Goal: Register for event/course

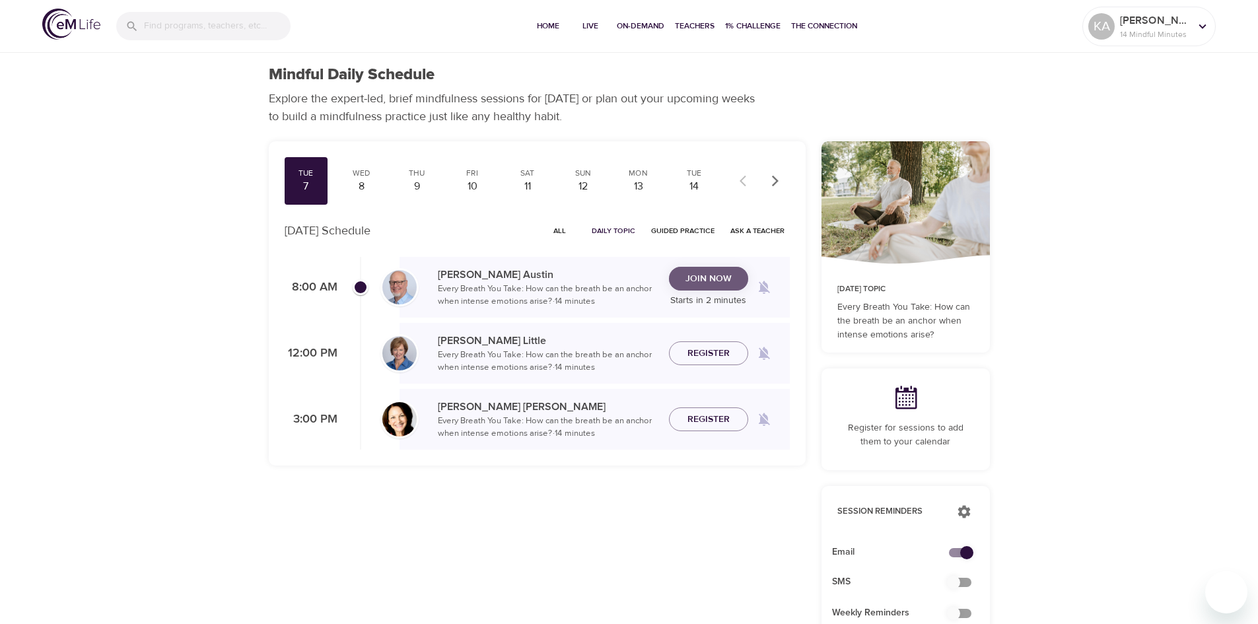
click at [408, 279] on span "Join Now" at bounding box center [709, 279] width 46 height 17
